Goal: Navigation & Orientation: Find specific page/section

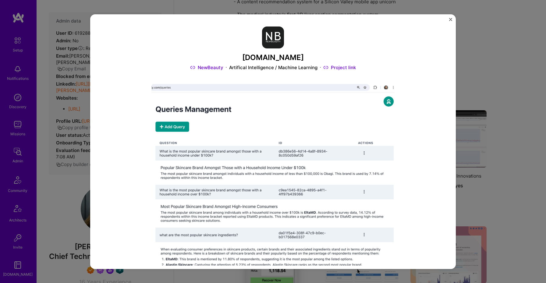
scroll to position [104, 0]
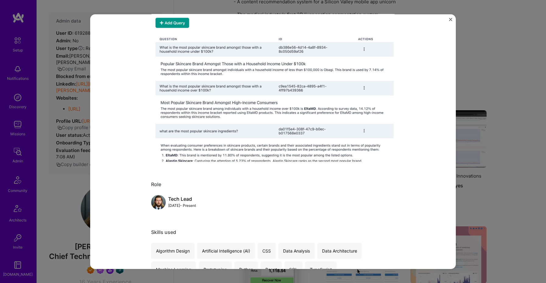
click at [449, 21] on button "Close" at bounding box center [450, 21] width 3 height 6
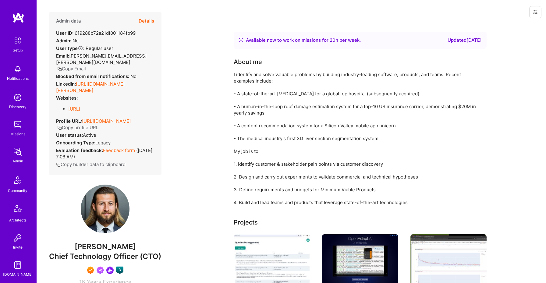
click at [387, 4] on div at bounding box center [360, 12] width 372 height 24
